Goal: Information Seeking & Learning: Get advice/opinions

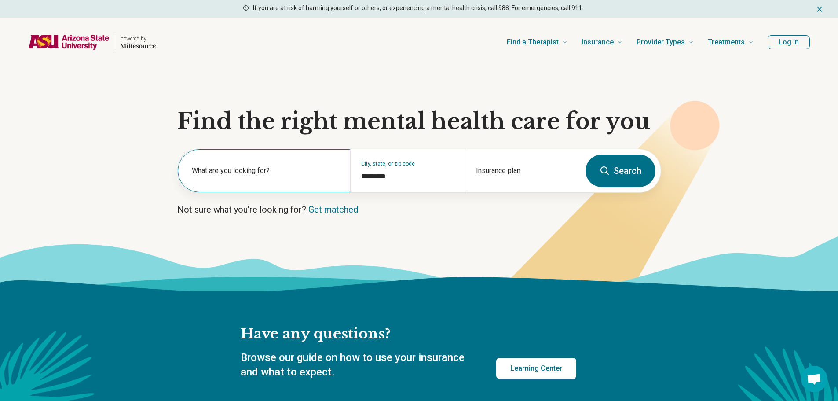
click at [206, 164] on div "What are you looking for?" at bounding box center [264, 170] width 172 height 43
click at [356, 181] on div "City, state, or zip code *********" at bounding box center [407, 170] width 115 height 43
click at [520, 171] on div "Insurance plan" at bounding box center [522, 170] width 115 height 43
click at [258, 158] on div "What are you looking for?" at bounding box center [264, 170] width 172 height 43
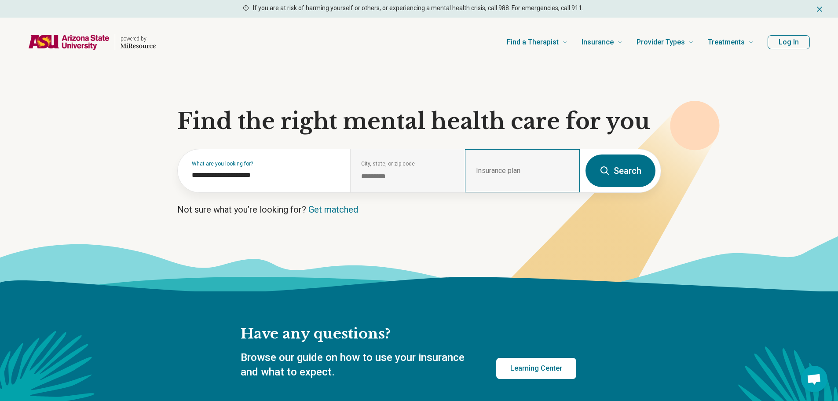
click at [478, 169] on div "Insurance plan" at bounding box center [522, 170] width 115 height 43
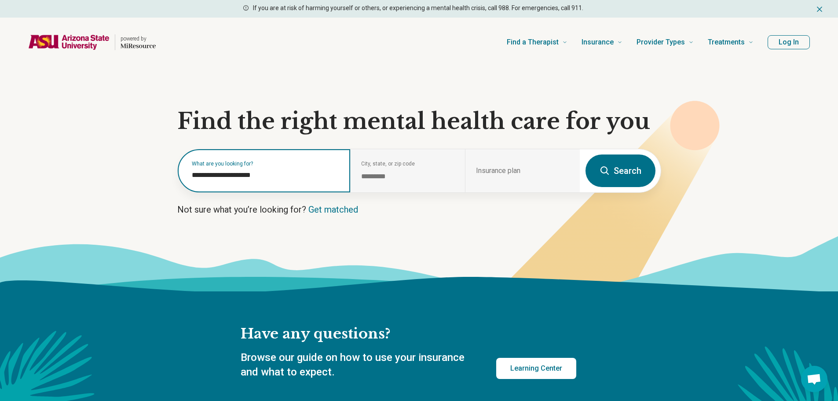
click at [293, 177] on input "**********" at bounding box center [266, 175] width 148 height 11
click at [271, 172] on input "**********" at bounding box center [266, 175] width 148 height 11
type input "*"
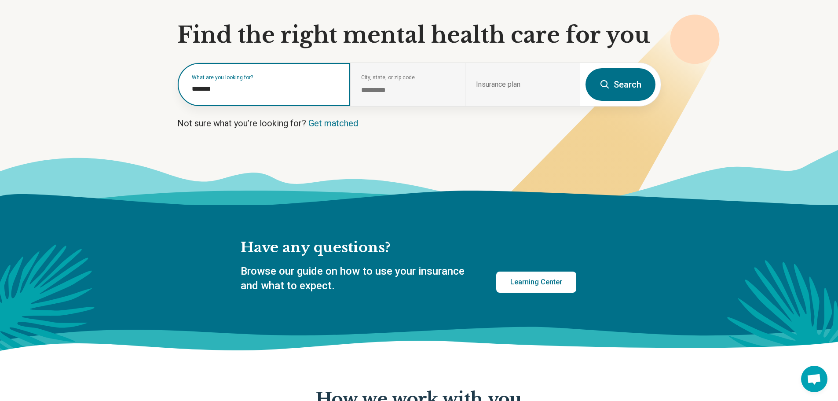
scroll to position [88, 0]
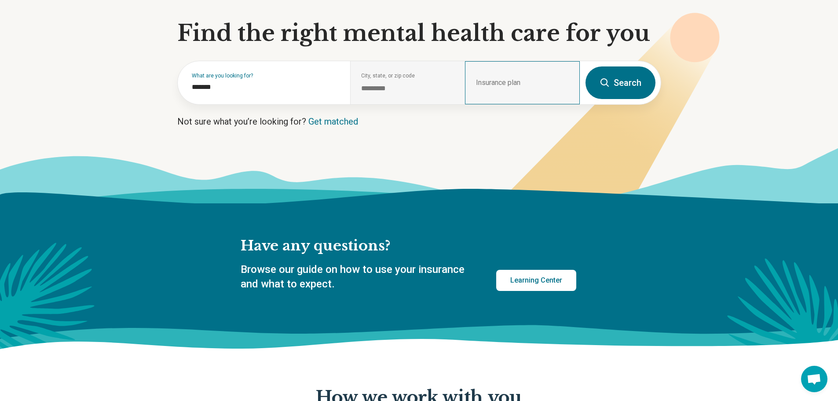
click at [483, 80] on div "Insurance plan" at bounding box center [522, 82] width 115 height 43
click at [407, 80] on div "City, state, or zip code *********" at bounding box center [407, 82] width 115 height 43
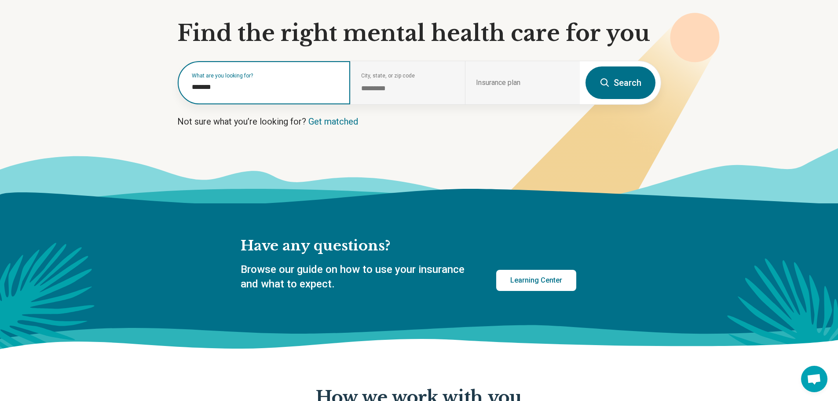
click at [215, 85] on input "*******" at bounding box center [266, 87] width 148 height 11
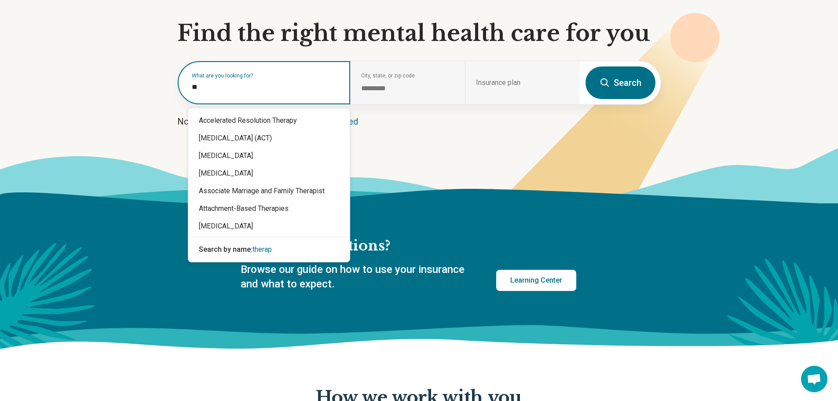
type input "*"
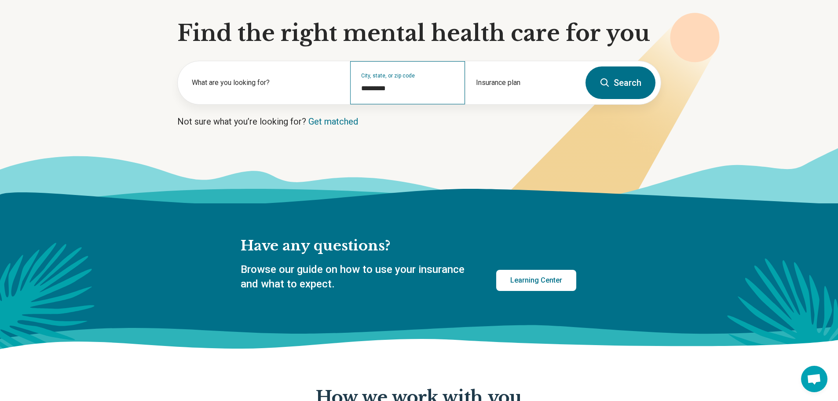
click at [412, 94] on div "City, state, or zip code *********" at bounding box center [407, 82] width 115 height 43
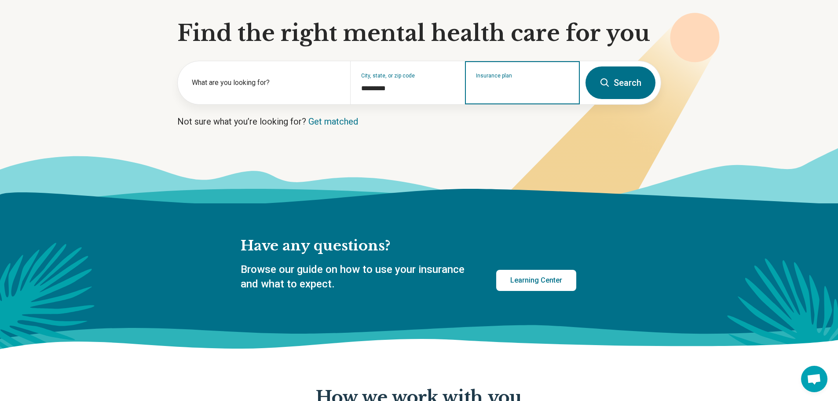
click at [515, 92] on input "Insurance plan" at bounding box center [522, 88] width 93 height 11
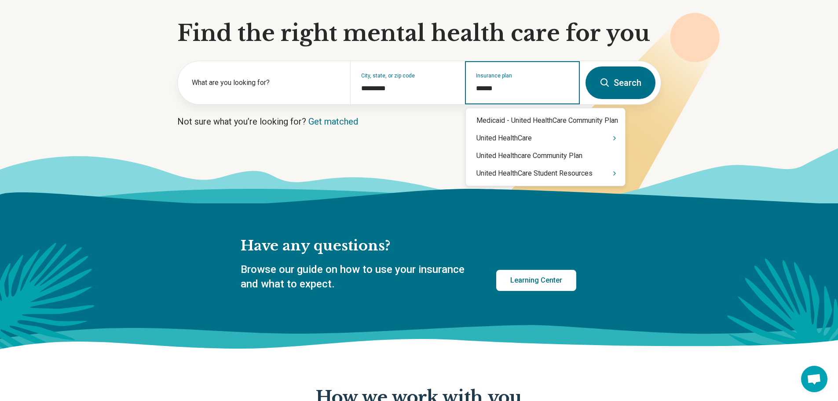
type input "*****"
click at [511, 172] on div "United HealthCare Student Resources" at bounding box center [545, 173] width 159 height 18
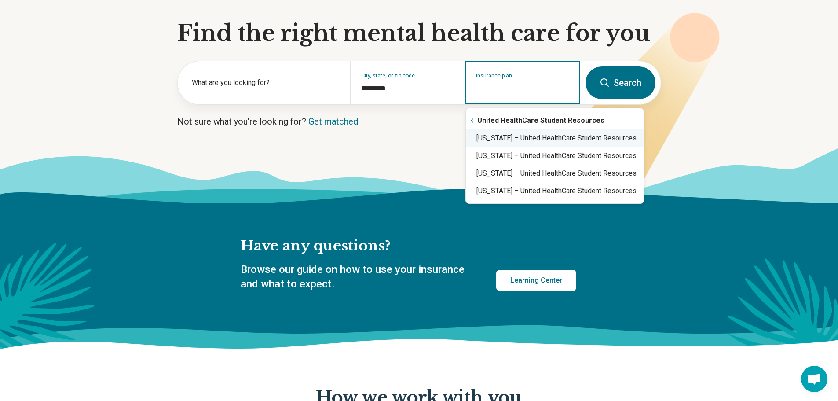
click at [487, 138] on div "[US_STATE] – United HealthCare Student Resources" at bounding box center [555, 138] width 178 height 18
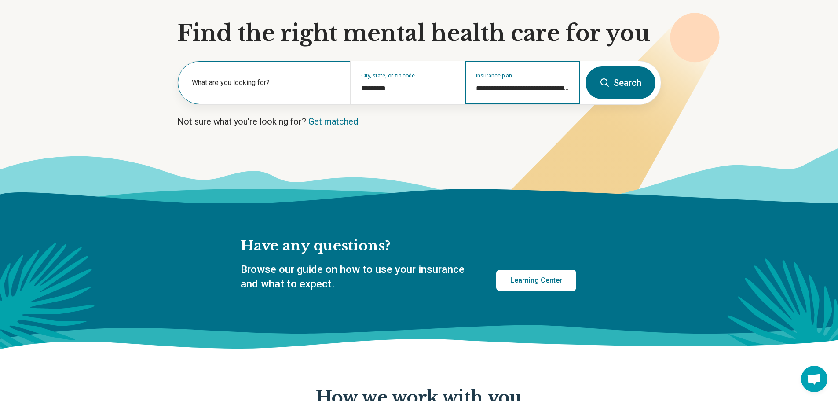
type input "**********"
click at [253, 85] on label "What are you looking for?" at bounding box center [266, 82] width 148 height 11
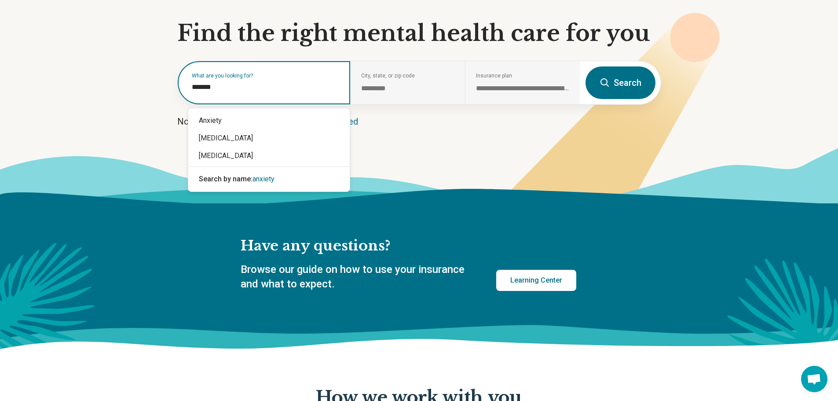
type input "*******"
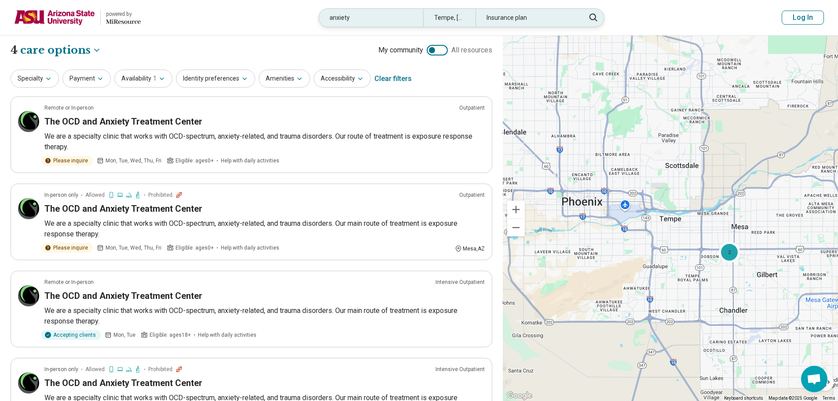
click at [370, 15] on div "anxiety" at bounding box center [371, 18] width 104 height 18
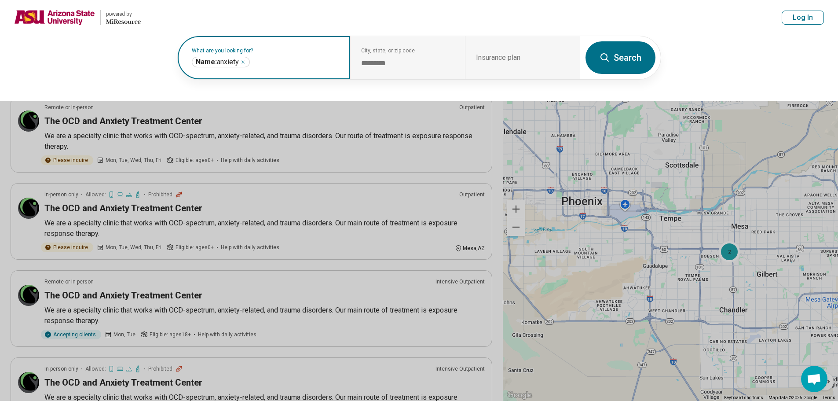
click at [245, 63] on icon "Remove" at bounding box center [243, 61] width 5 height 5
click at [614, 65] on button "Search" at bounding box center [620, 57] width 70 height 33
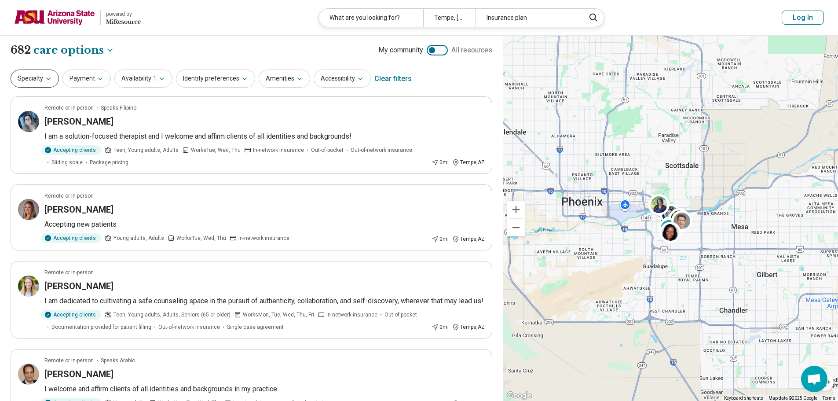
click at [48, 82] on icon "button" at bounding box center [48, 78] width 7 height 7
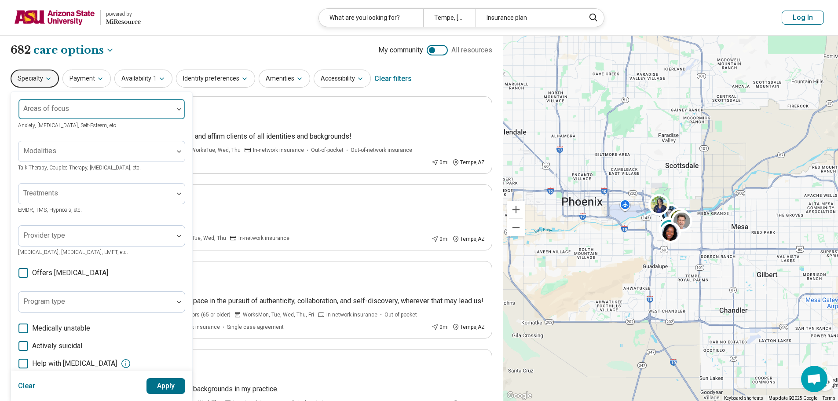
click at [182, 109] on div at bounding box center [178, 109] width 11 height 3
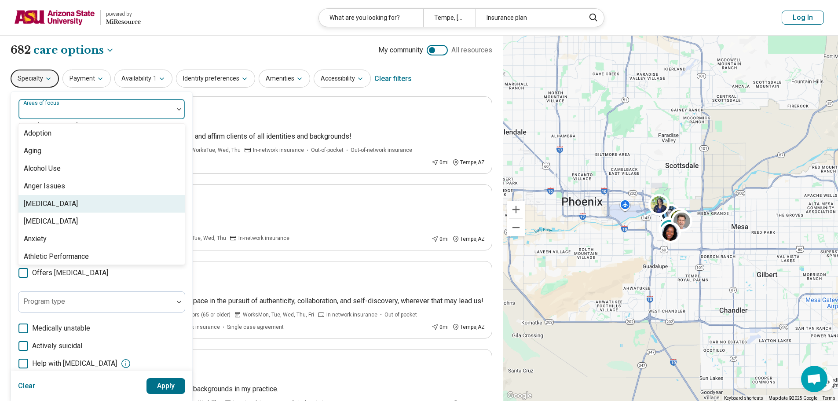
scroll to position [88, 0]
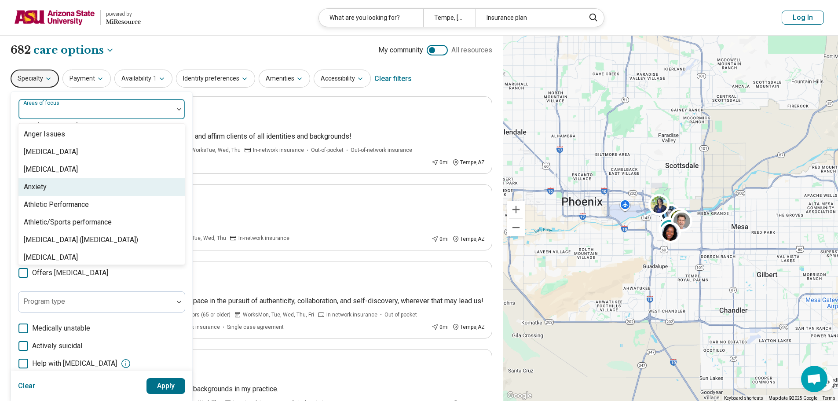
click at [88, 191] on div "Anxiety" at bounding box center [101, 187] width 166 height 18
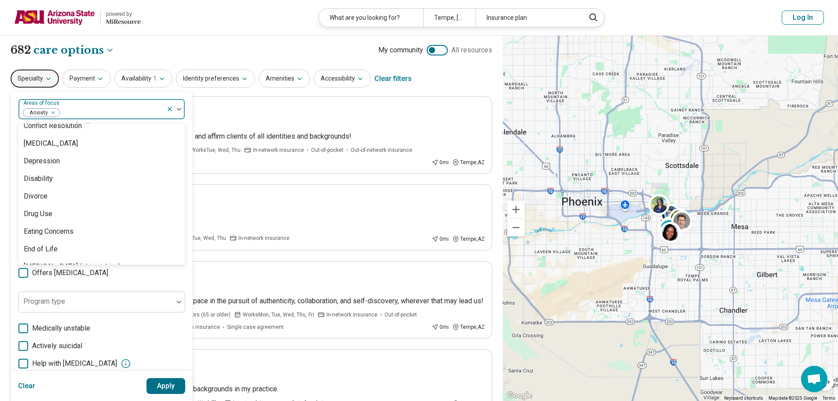
scroll to position [484, 0]
click at [82, 161] on div "Depression" at bounding box center [101, 161] width 166 height 18
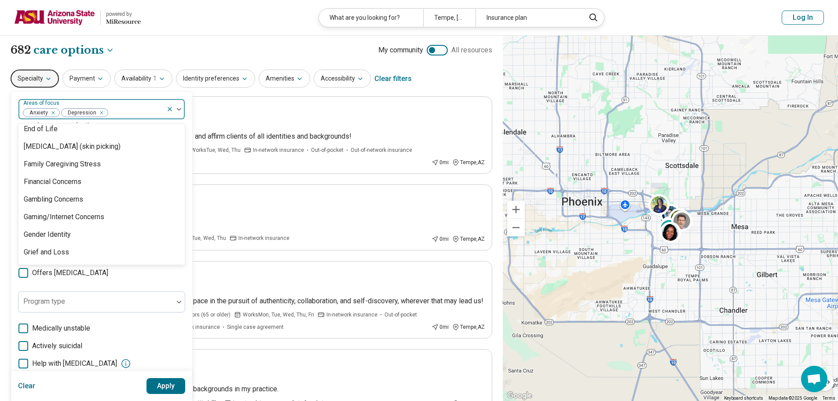
scroll to position [660, 0]
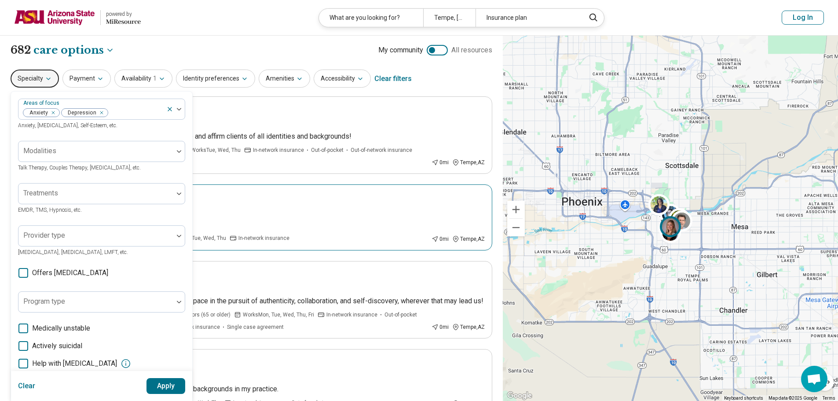
click at [265, 206] on div "[PERSON_NAME]" at bounding box center [264, 209] width 440 height 12
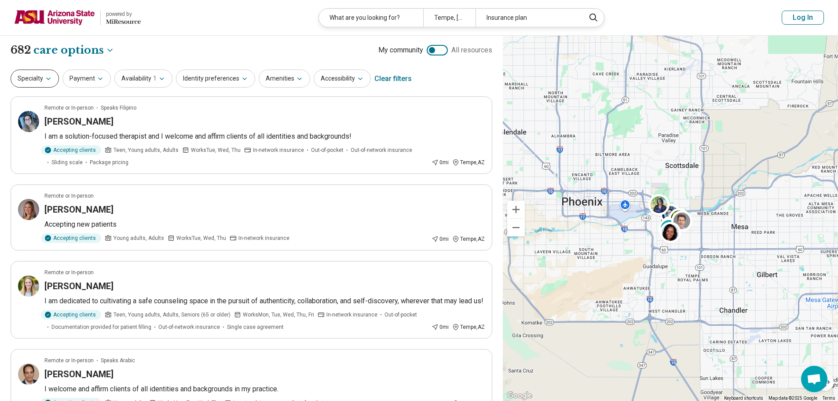
click at [50, 77] on icon "button" at bounding box center [48, 78] width 7 height 7
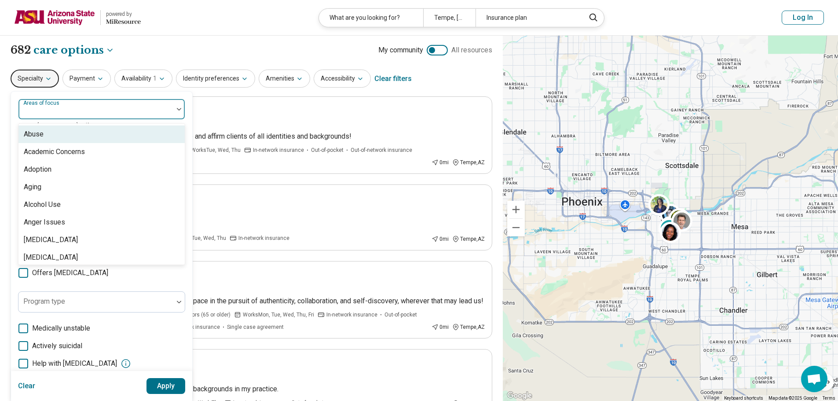
click at [180, 109] on img at bounding box center [179, 109] width 4 height 3
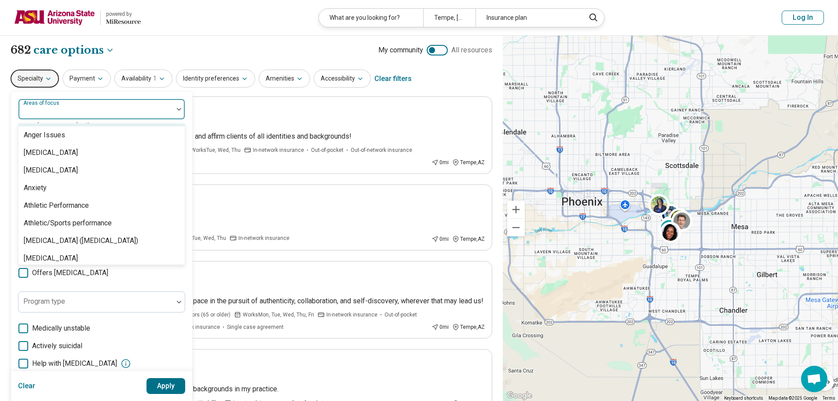
scroll to position [88, 0]
click at [44, 188] on div "Anxiety" at bounding box center [35, 187] width 23 height 11
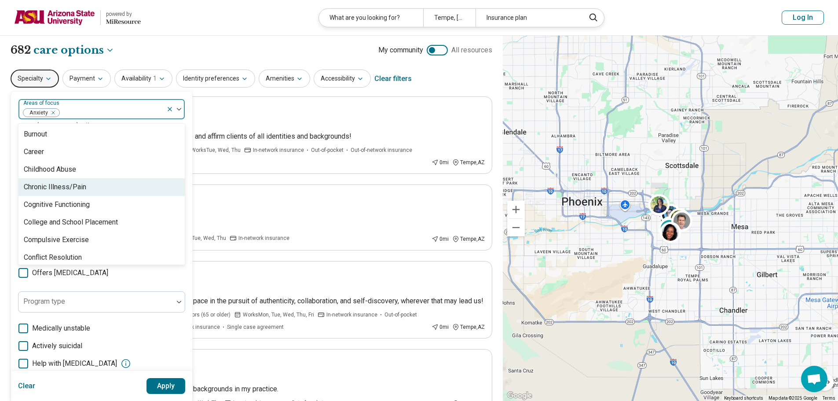
scroll to position [440, 0]
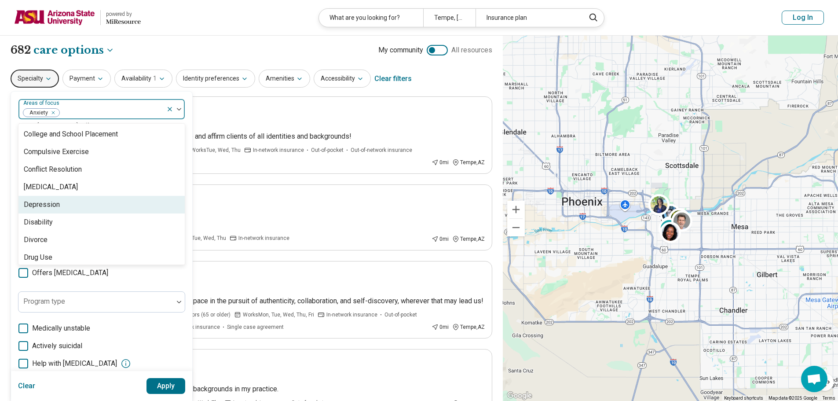
click at [43, 200] on div "Depression" at bounding box center [42, 204] width 36 height 11
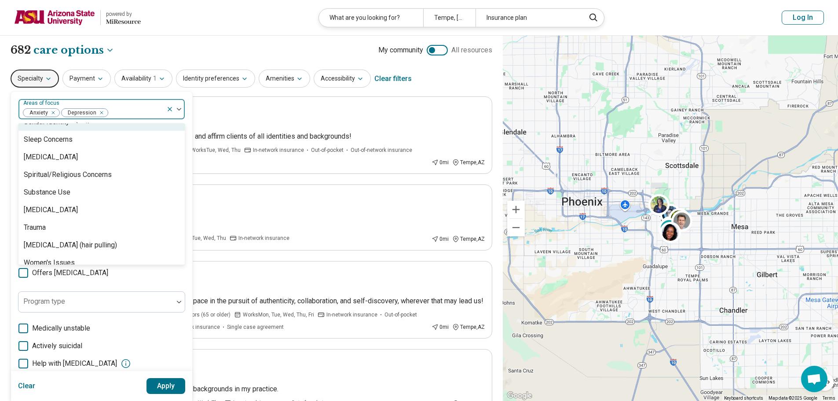
scroll to position [1583, 0]
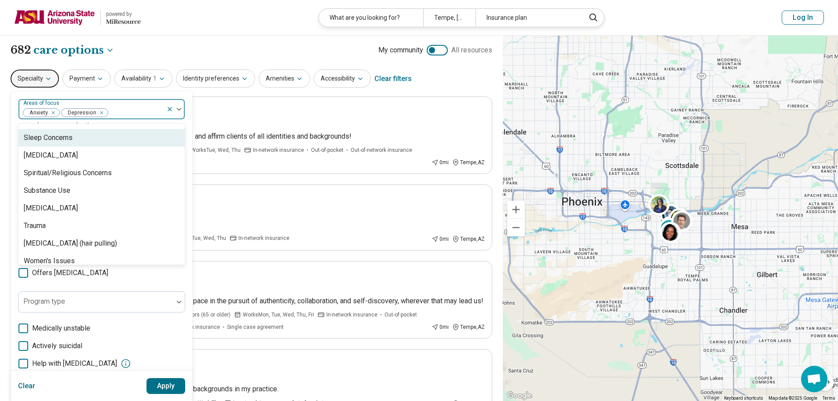
click at [60, 139] on div "Sleep Concerns" at bounding box center [48, 137] width 49 height 11
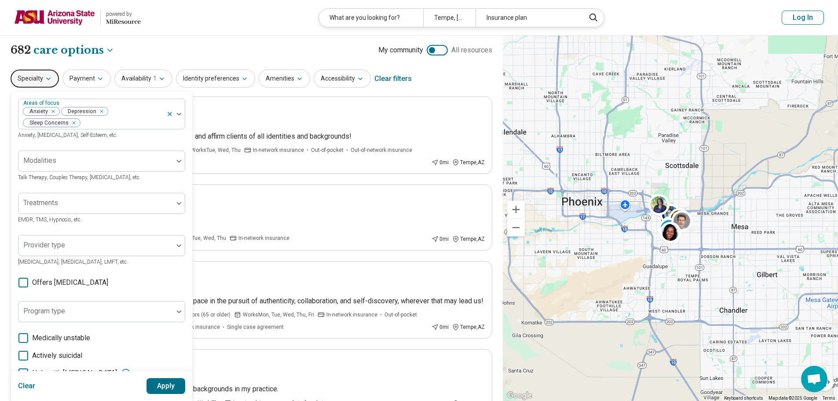
click at [163, 384] on button "Apply" at bounding box center [165, 386] width 39 height 16
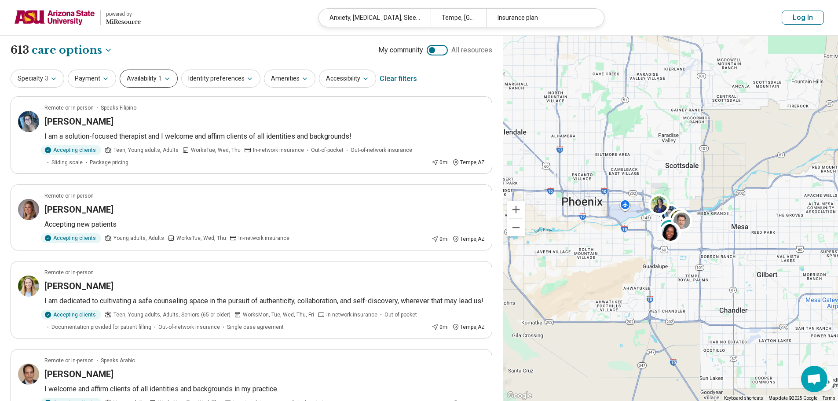
click at [147, 75] on button "Availability 1" at bounding box center [149, 78] width 58 height 18
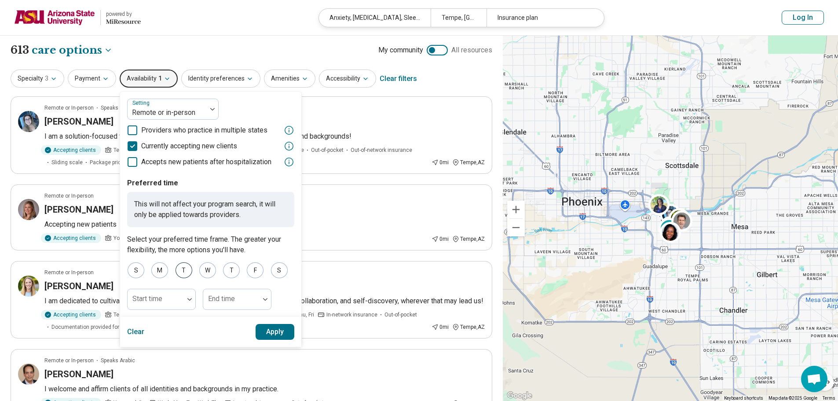
click at [187, 269] on div "T" at bounding box center [183, 270] width 17 height 16
click at [223, 271] on div "T" at bounding box center [231, 270] width 17 height 16
click at [275, 358] on button "Apply" at bounding box center [274, 360] width 39 height 16
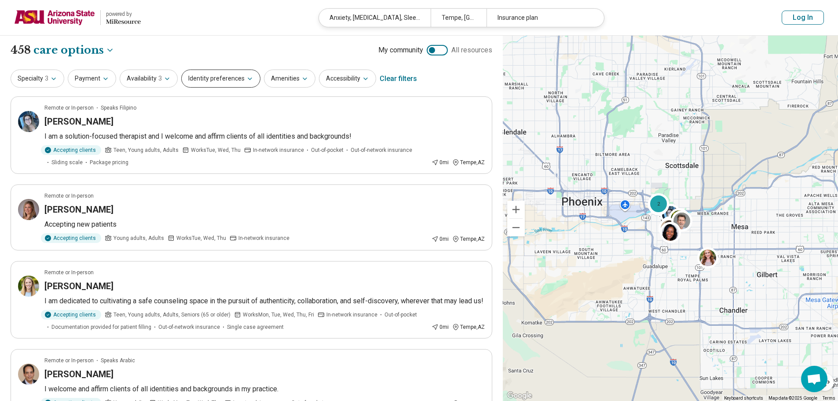
click at [239, 83] on button "Identity preferences" at bounding box center [220, 78] width 79 height 18
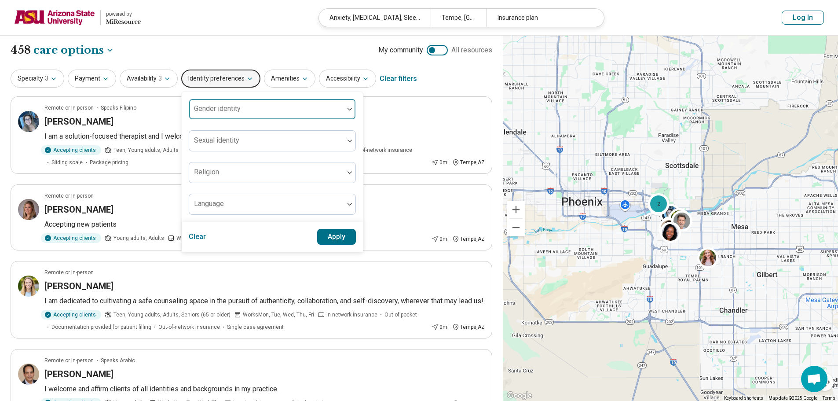
click at [314, 111] on div at bounding box center [267, 112] width 148 height 12
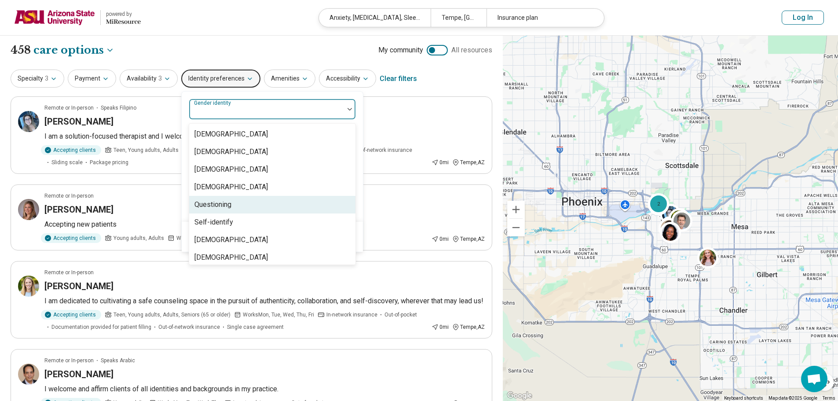
scroll to position [4, 0]
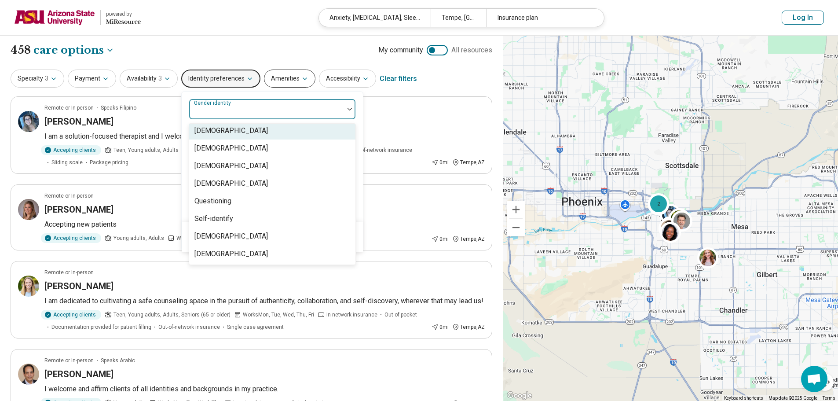
click at [285, 78] on button "Amenities" at bounding box center [289, 78] width 51 height 18
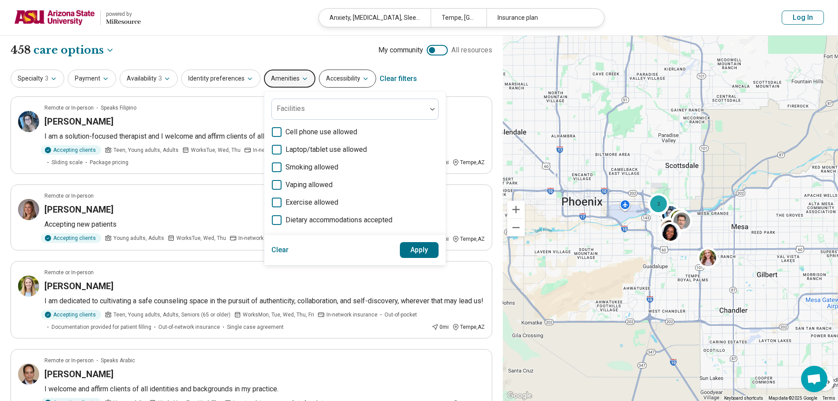
click at [336, 77] on button "Accessibility" at bounding box center [347, 78] width 57 height 18
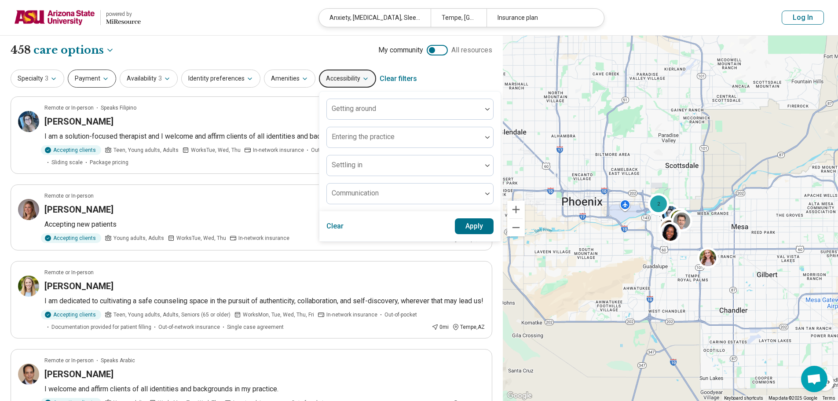
click at [98, 84] on button "Payment" at bounding box center [92, 78] width 48 height 18
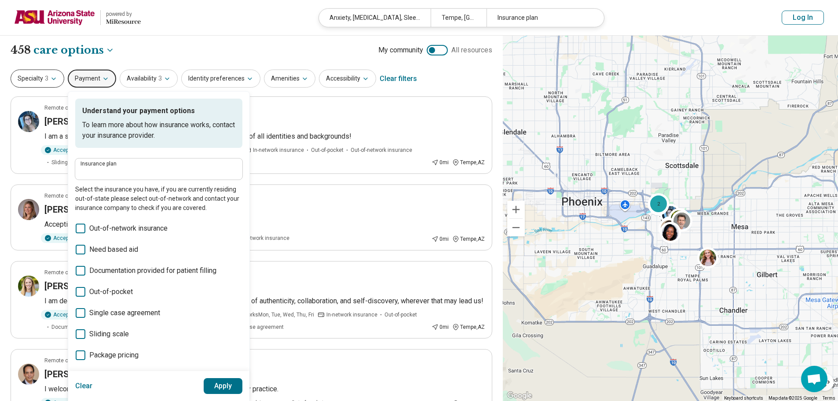
click at [47, 83] on span "3" at bounding box center [47, 78] width 4 height 9
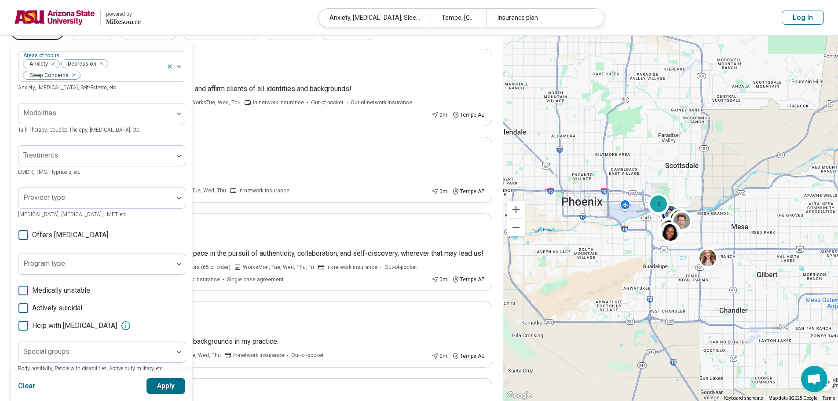
scroll to position [0, 0]
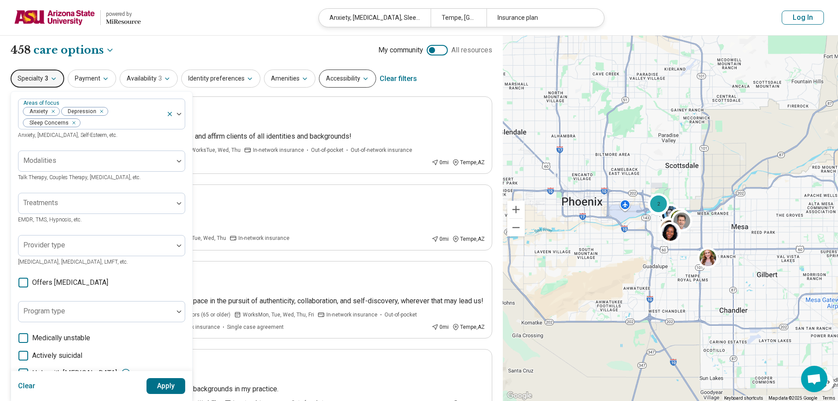
click at [350, 77] on button "Accessibility" at bounding box center [347, 78] width 57 height 18
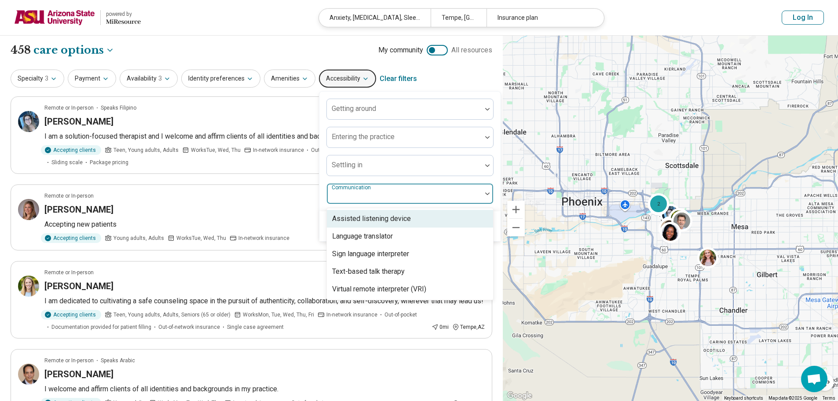
click at [390, 196] on div at bounding box center [404, 197] width 148 height 12
click at [275, 197] on div "Remote or In-person" at bounding box center [264, 196] width 440 height 8
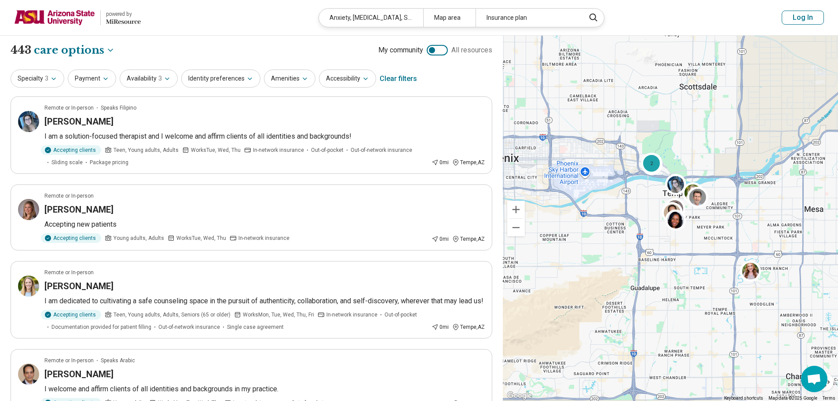
drag, startPoint x: 567, startPoint y: 266, endPoint x: 544, endPoint y: 274, distance: 24.5
click at [544, 274] on div "2" at bounding box center [670, 218] width 335 height 365
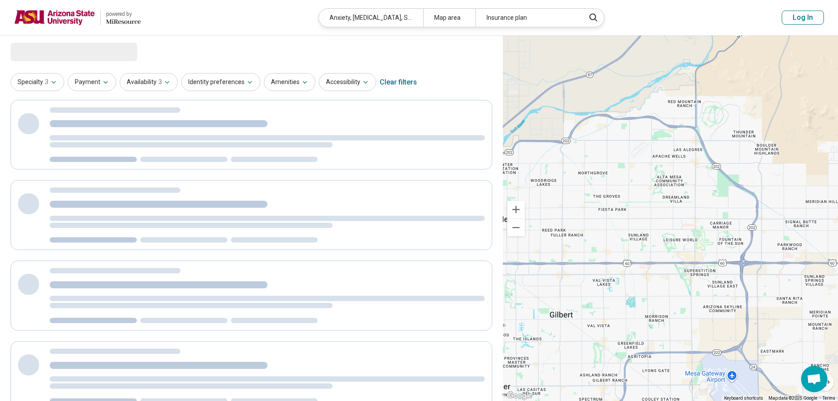
drag, startPoint x: 548, startPoint y: 286, endPoint x: 823, endPoint y: 307, distance: 276.1
click at [823, 307] on div "2" at bounding box center [670, 218] width 335 height 365
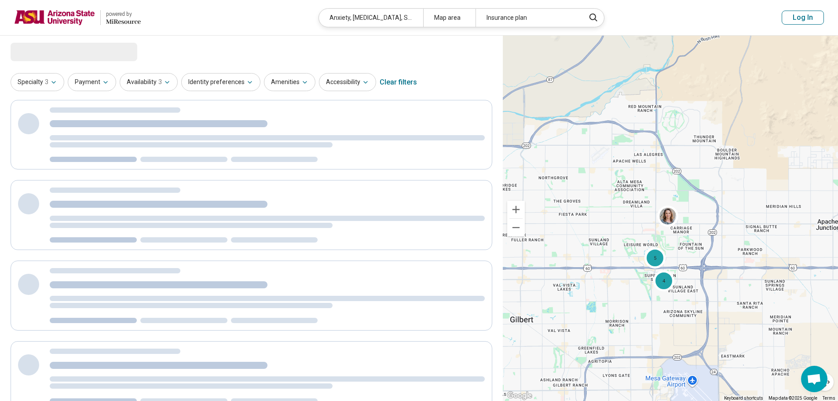
drag, startPoint x: 497, startPoint y: 310, endPoint x: 533, endPoint y: 306, distance: 36.7
click at [533, 306] on div "**********" at bounding box center [419, 307] width 838 height 543
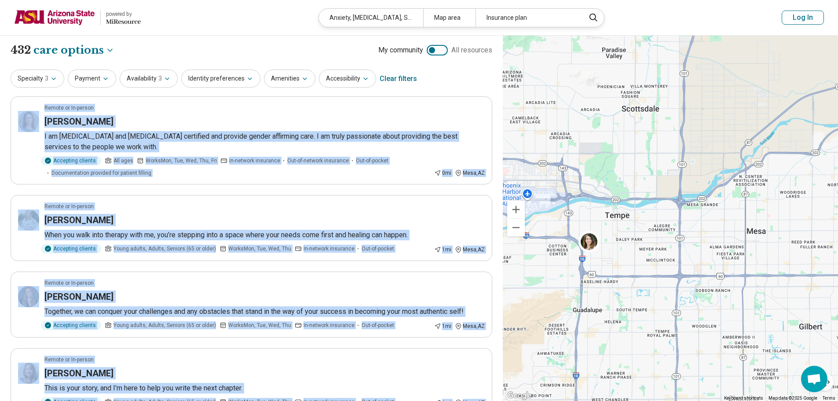
drag, startPoint x: 539, startPoint y: 295, endPoint x: 830, endPoint y: 302, distance: 291.2
click at [830, 302] on div "7" at bounding box center [670, 218] width 335 height 365
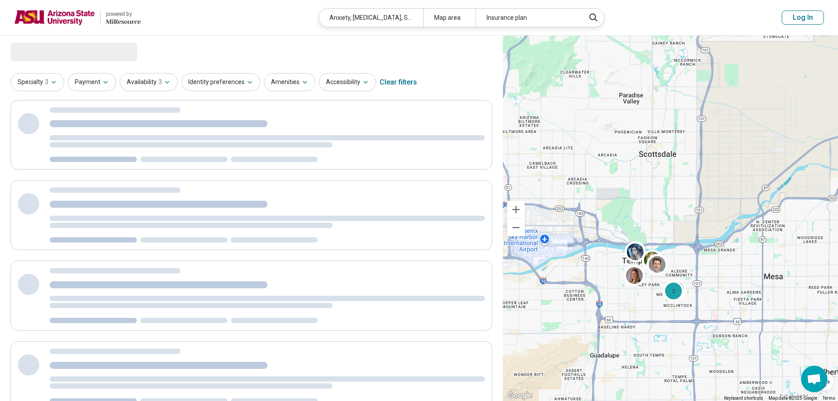
select select "***"
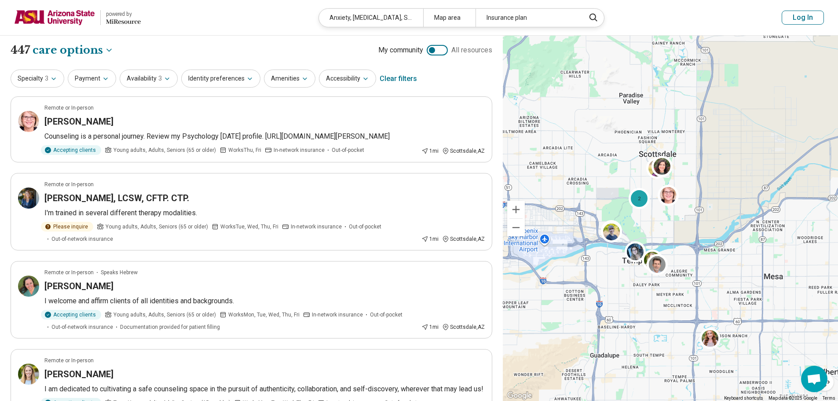
click at [270, 21] on header "powered by Miresource logo Anxiety, [MEDICAL_DATA], Sleep Concerns Map area Ins…" at bounding box center [419, 18] width 838 height 36
click at [515, 12] on div "Insurance plan" at bounding box center [527, 18] width 104 height 18
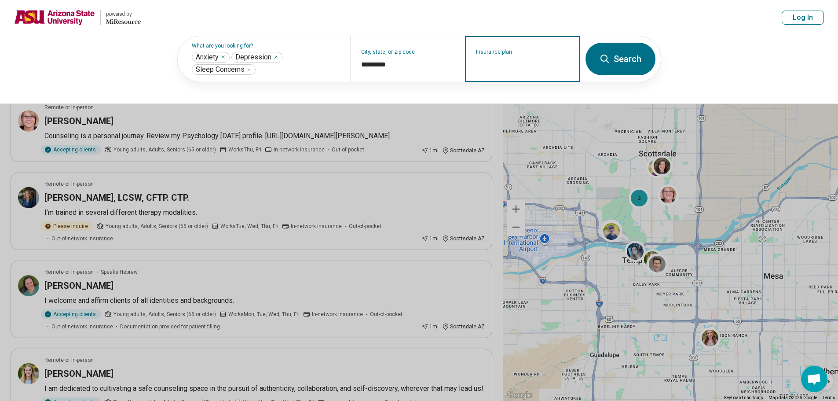
click at [503, 61] on input "Insurance plan" at bounding box center [522, 64] width 93 height 11
type input "*"
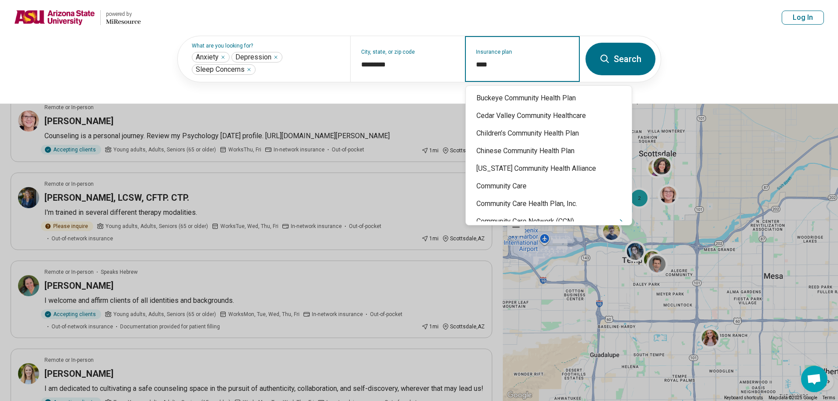
type input "*****"
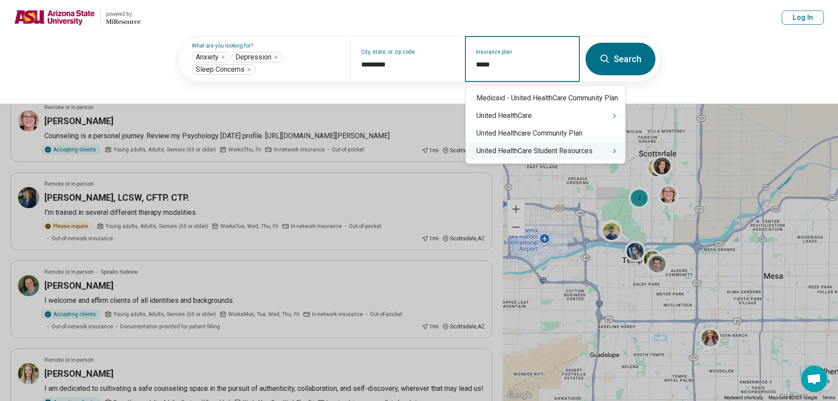
click at [584, 151] on div "United HealthCare Student Resources" at bounding box center [545, 151] width 159 height 18
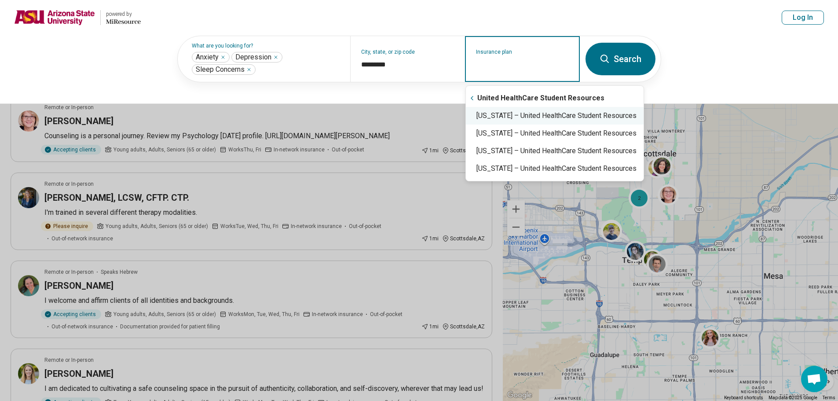
click at [557, 115] on div "[US_STATE] – United HealthCare Student Resources" at bounding box center [555, 116] width 178 height 18
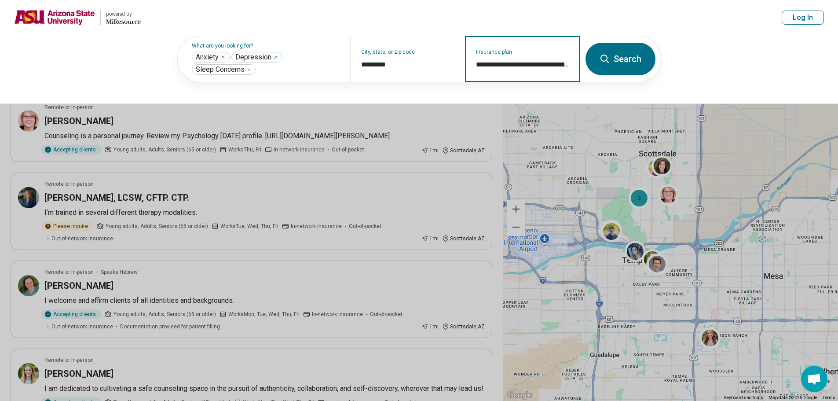
type input "**********"
click at [598, 55] on button "Search" at bounding box center [620, 59] width 70 height 33
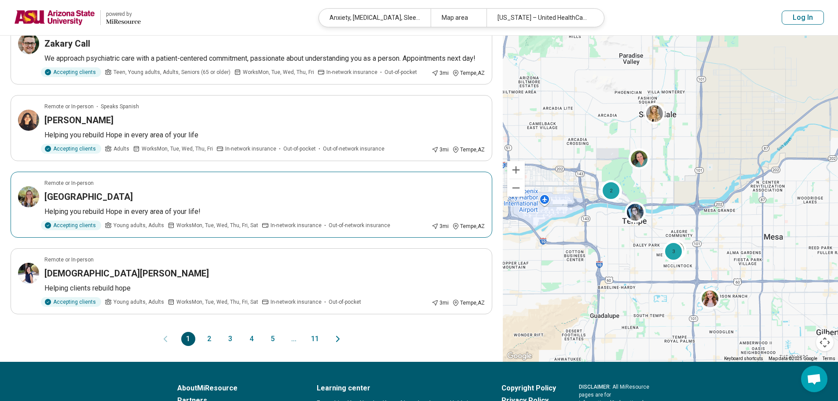
scroll to position [616, 0]
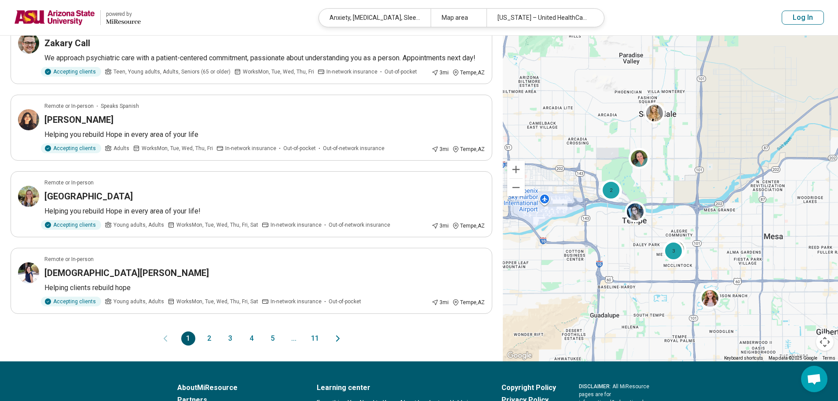
click at [212, 331] on button "2" at bounding box center [209, 338] width 14 height 14
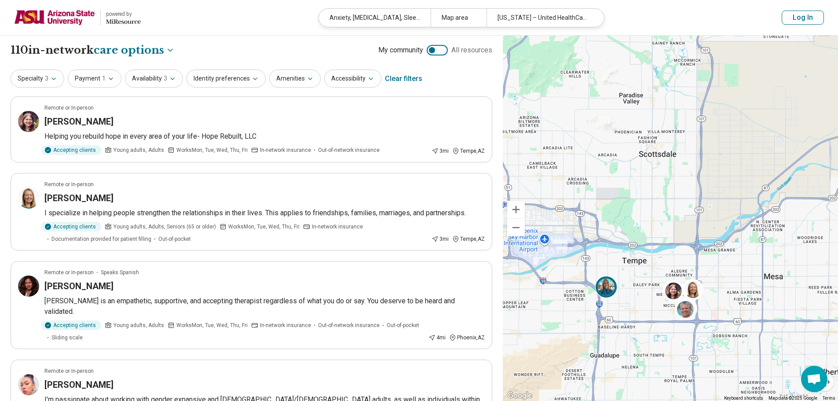
click at [617, 286] on div at bounding box center [608, 289] width 26 height 26
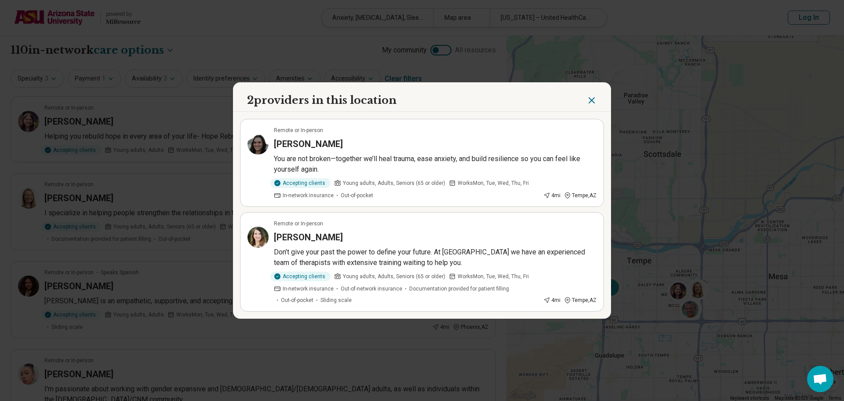
click at [590, 104] on icon "Close" at bounding box center [592, 100] width 11 height 11
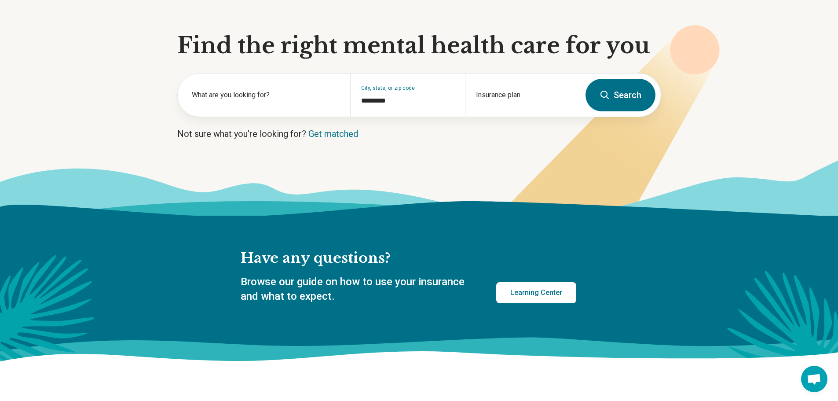
scroll to position [88, 0]
